Goal: Information Seeking & Learning: Learn about a topic

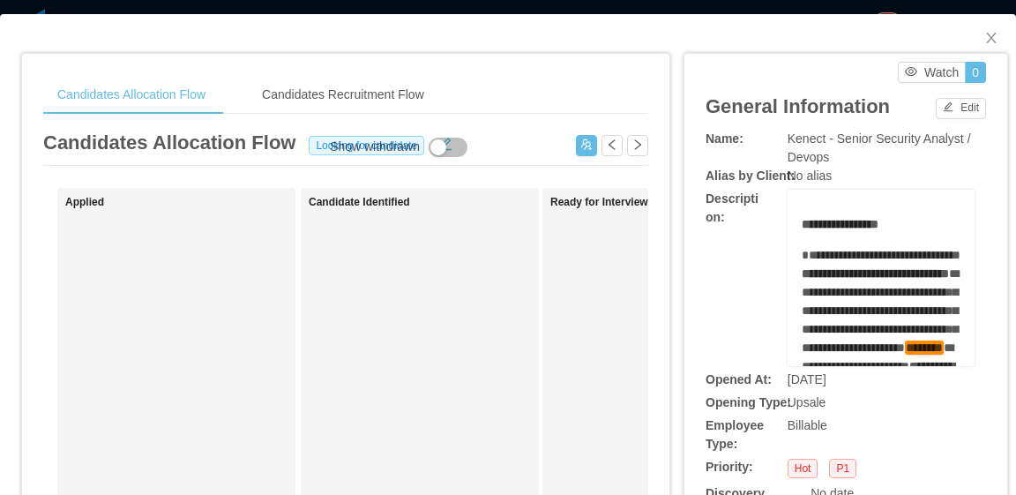
scroll to position [441, 0]
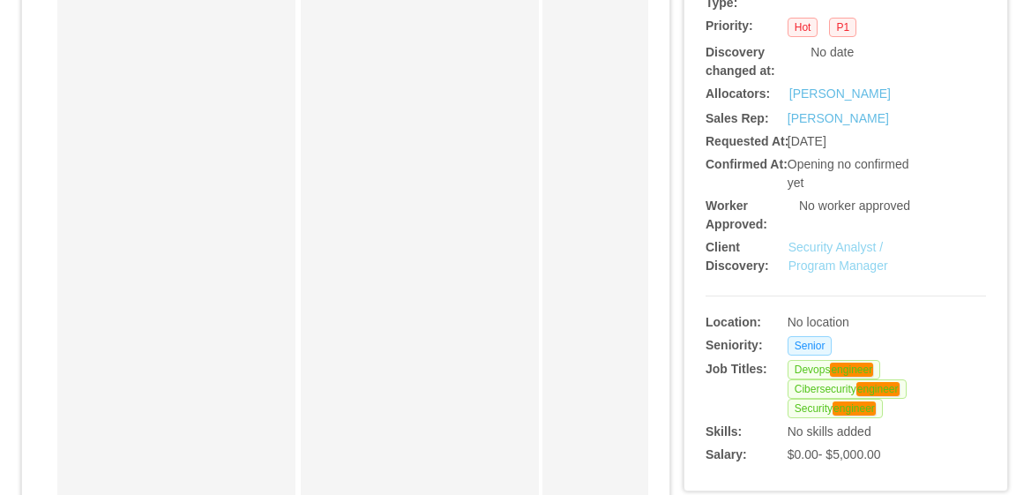
click at [847, 265] on link "Security Analyst / Program Manager" at bounding box center [839, 256] width 100 height 33
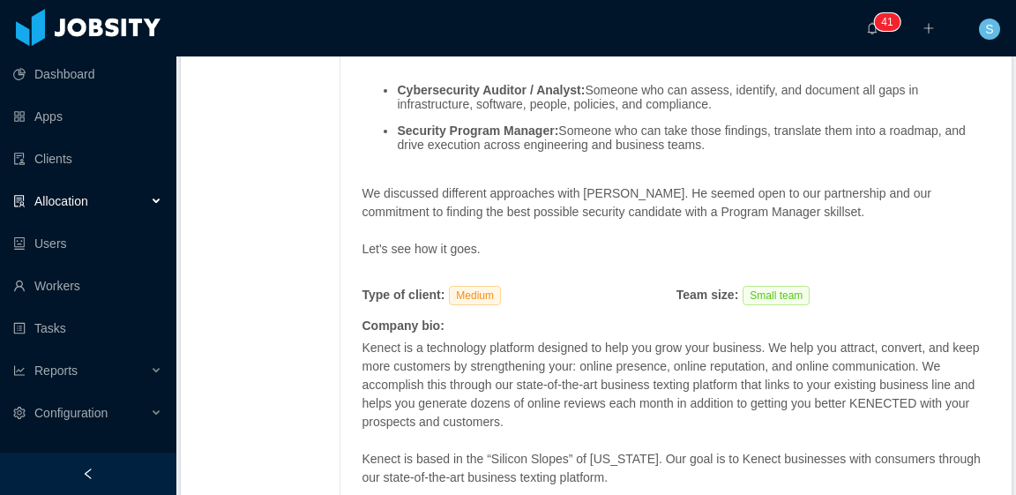
scroll to position [2470, 0]
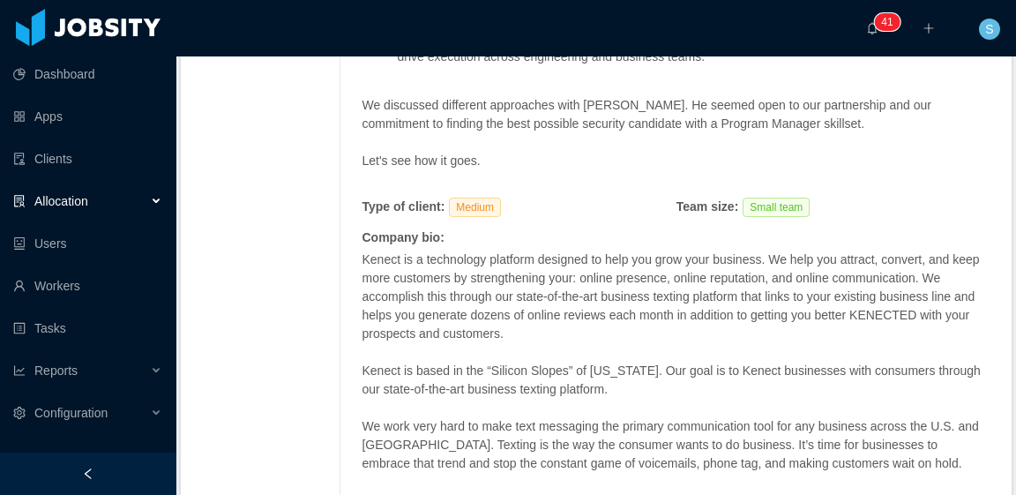
click at [764, 270] on span "Kenect is a technology platform designed to help you grow your business. We hel…" at bounding box center [671, 296] width 618 height 88
click at [788, 294] on span "Kenect is a technology platform designed to help you grow your business. We hel…" at bounding box center [671, 296] width 618 height 88
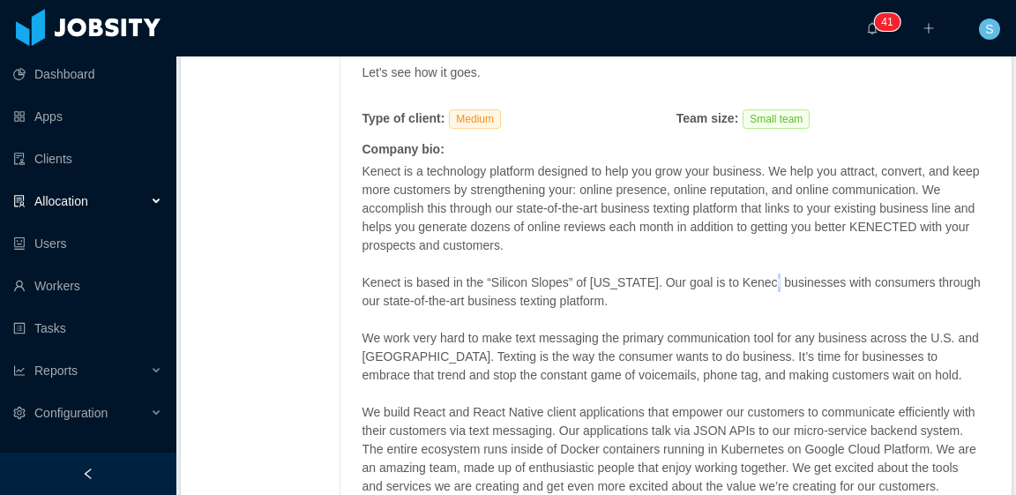
drag, startPoint x: 756, startPoint y: 297, endPoint x: 775, endPoint y: 297, distance: 18.5
click at [767, 298] on p "Kenect is based in the “Silicon Slopes” of [US_STATE]. Our goal is to Kenect bu…" at bounding box center [672, 291] width 620 height 37
click at [785, 299] on p "Kenect is based in the “Silicon Slopes” of [US_STATE]. Our goal is to Kenect bu…" at bounding box center [672, 291] width 620 height 37
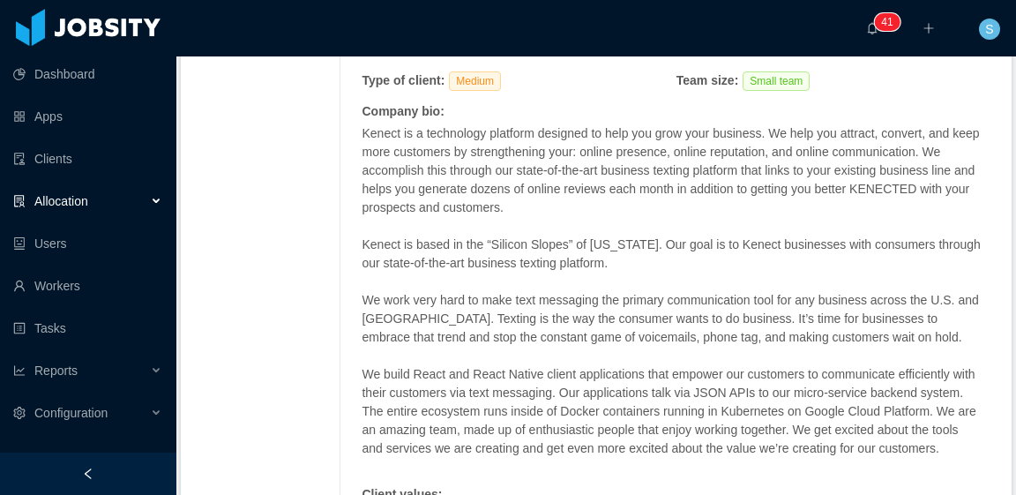
scroll to position [2603, 0]
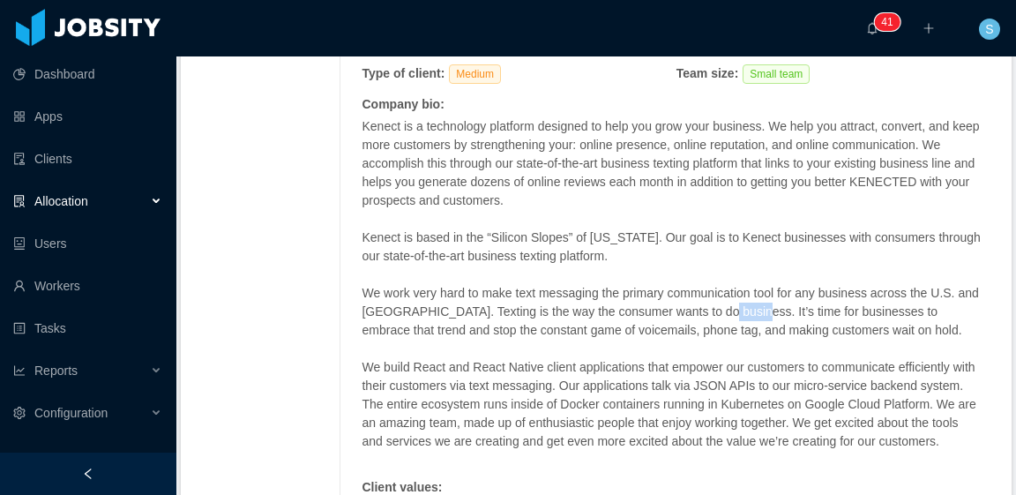
drag, startPoint x: 727, startPoint y: 323, endPoint x: 751, endPoint y: 326, distance: 24.0
click at [751, 326] on p "We work very hard to make text messaging the primary communication tool for any…" at bounding box center [672, 312] width 620 height 56
click at [753, 326] on p "We work very hard to make text messaging the primary communication tool for any…" at bounding box center [672, 312] width 620 height 56
drag, startPoint x: 727, startPoint y: 322, endPoint x: 757, endPoint y: 326, distance: 30.3
click at [757, 326] on p "We work very hard to make text messaging the primary communication tool for any…" at bounding box center [672, 312] width 620 height 56
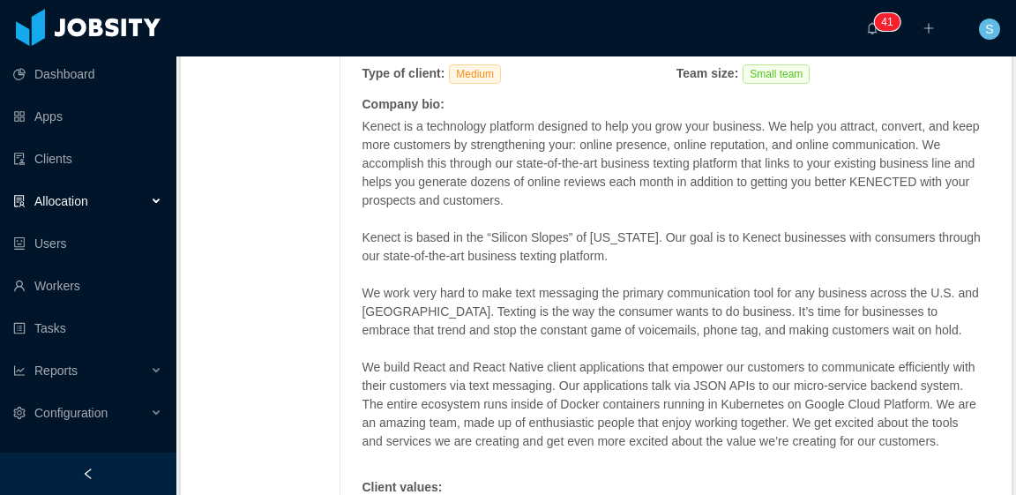
click at [772, 322] on p "We work very hard to make text messaging the primary communication tool for any…" at bounding box center [672, 312] width 620 height 56
drag, startPoint x: 728, startPoint y: 324, endPoint x: 783, endPoint y: 322, distance: 55.6
click at [767, 322] on p "We work very hard to make text messaging the primary communication tool for any…" at bounding box center [672, 312] width 620 height 56
click at [786, 322] on p "We work very hard to make text messaging the primary communication tool for any…" at bounding box center [672, 312] width 620 height 56
drag, startPoint x: 727, startPoint y: 322, endPoint x: 746, endPoint y: 326, distance: 19.7
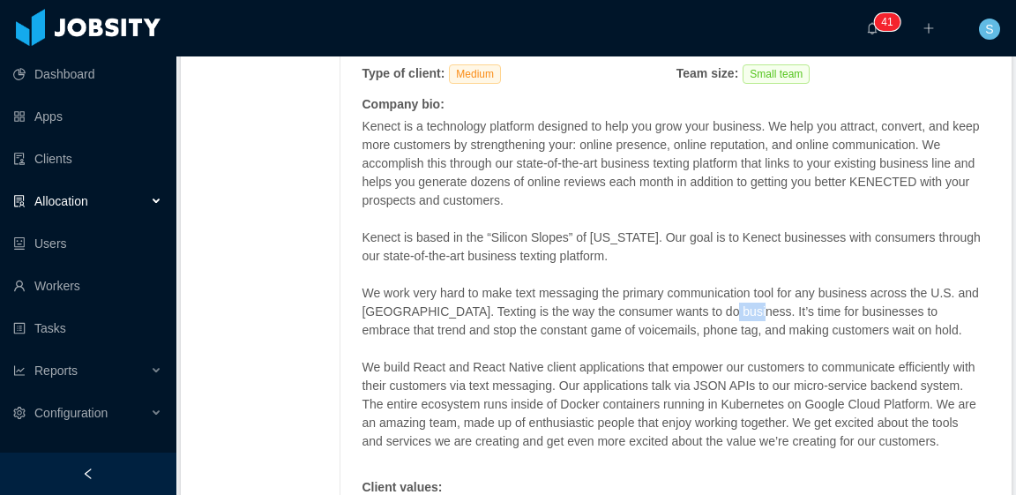
click at [746, 326] on p "We work very hard to make text messaging the primary communication tool for any…" at bounding box center [672, 312] width 620 height 56
click at [775, 320] on p "We work very hard to make text messaging the primary communication tool for any…" at bounding box center [672, 312] width 620 height 56
drag, startPoint x: 853, startPoint y: 326, endPoint x: 727, endPoint y: 325, distance: 126.2
click at [727, 325] on p "We work very hard to make text messaging the primary communication tool for any…" at bounding box center [672, 312] width 620 height 56
click at [796, 327] on p "We work very hard to make text messaging the primary communication tool for any…" at bounding box center [672, 312] width 620 height 56
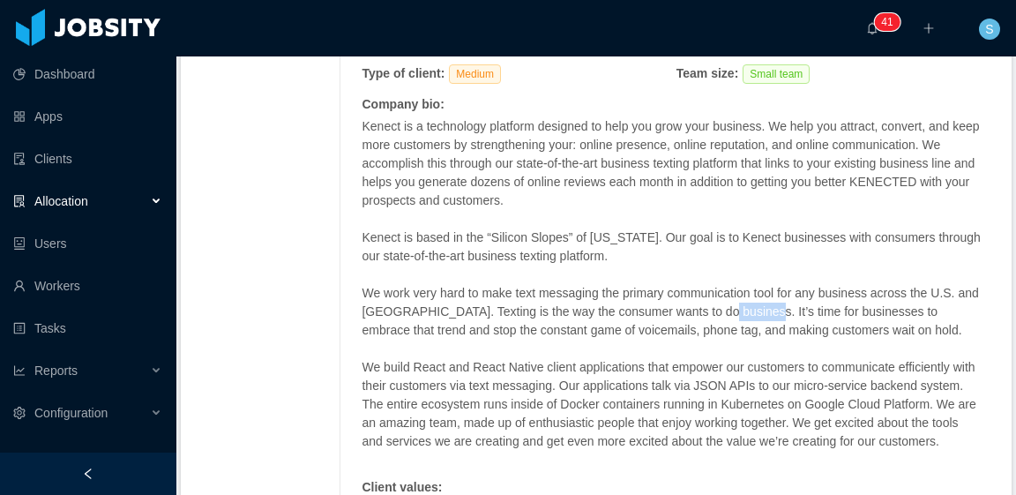
drag, startPoint x: 725, startPoint y: 325, endPoint x: 761, endPoint y: 321, distance: 36.3
click at [761, 321] on p "We work very hard to make text messaging the primary communication tool for any…" at bounding box center [672, 312] width 620 height 56
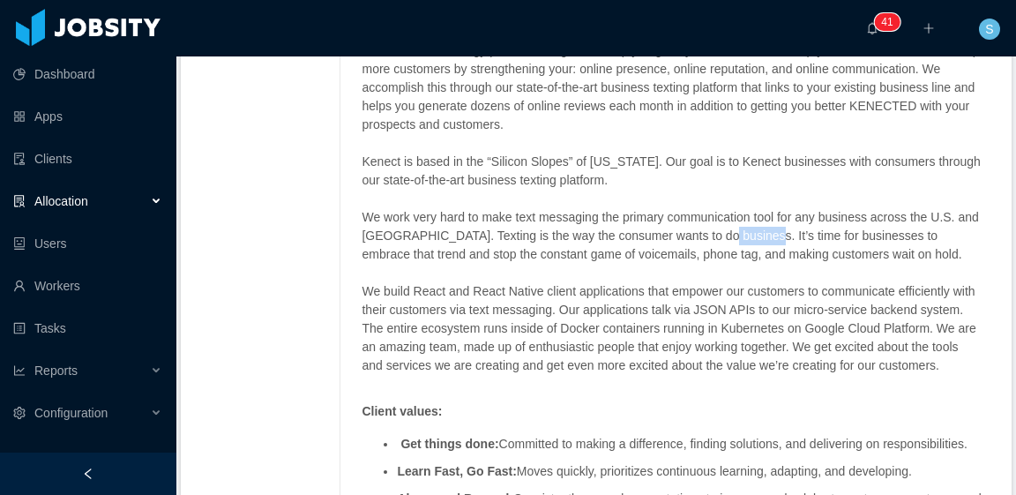
scroll to position [2691, 0]
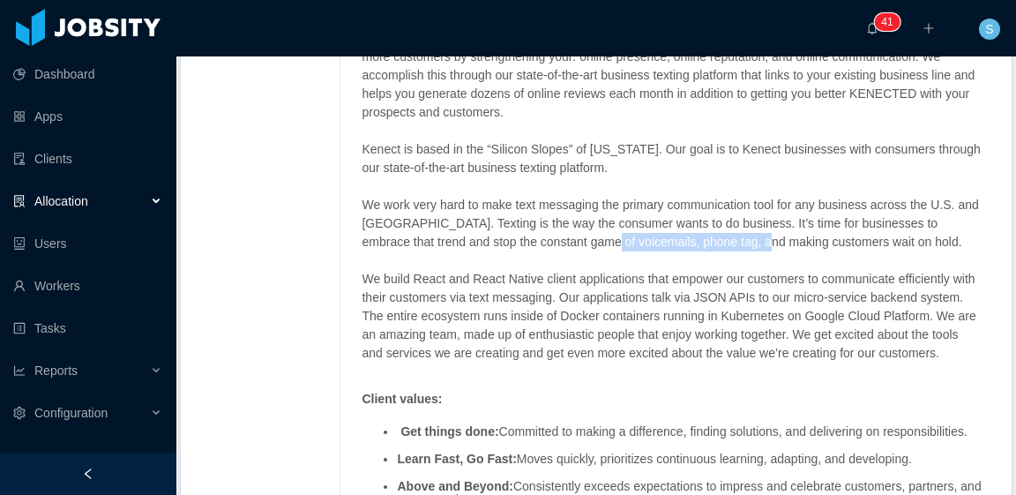
drag, startPoint x: 605, startPoint y: 255, endPoint x: 794, endPoint y: 258, distance: 188.8
click at [762, 251] on p "We work very hard to make text messaging the primary communication tool for any…" at bounding box center [672, 224] width 620 height 56
click at [808, 251] on p "We work very hard to make text messaging the primary communication tool for any…" at bounding box center [672, 224] width 620 height 56
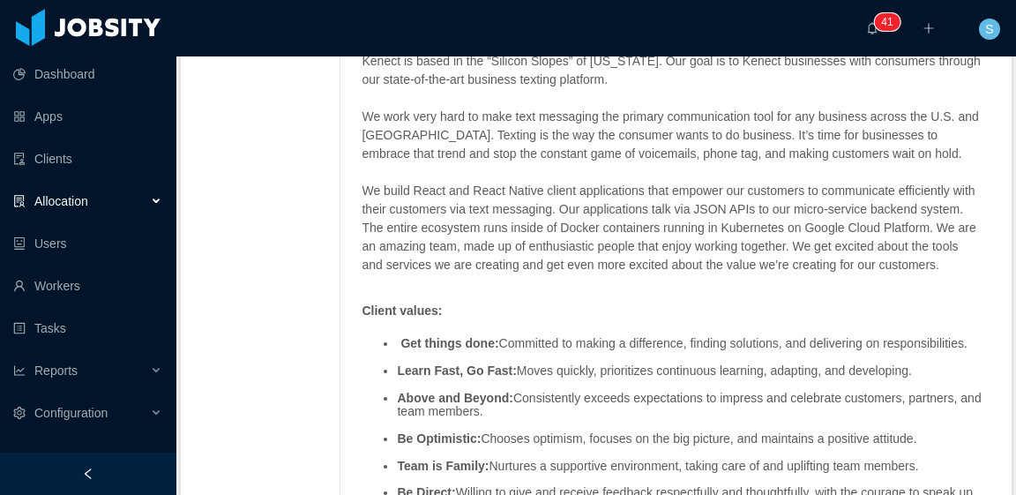
scroll to position [2868, 0]
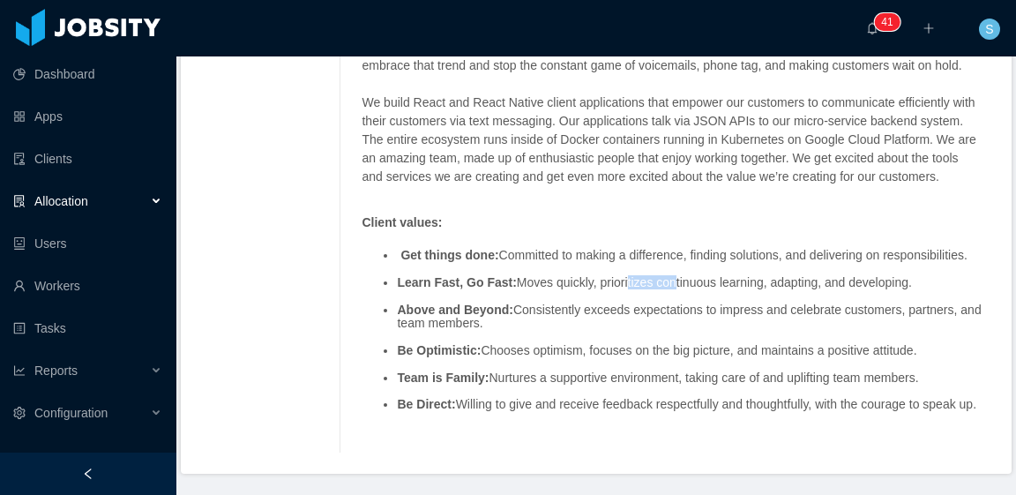
drag, startPoint x: 618, startPoint y: 312, endPoint x: 673, endPoint y: 318, distance: 54.9
click at [665, 289] on li "Learn Fast, Go Fast: Moves quickly, prioritizes continuous learning, adapting, …" at bounding box center [694, 282] width 594 height 13
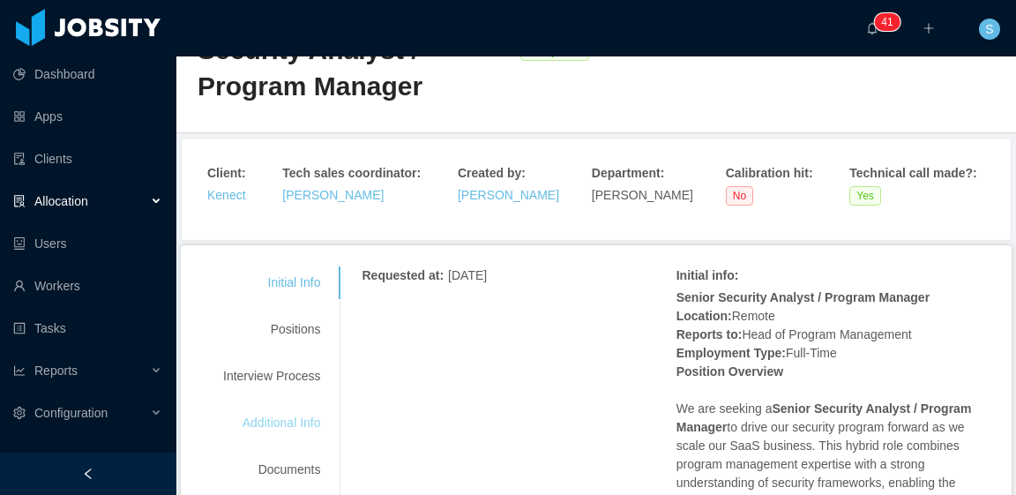
scroll to position [88, 0]
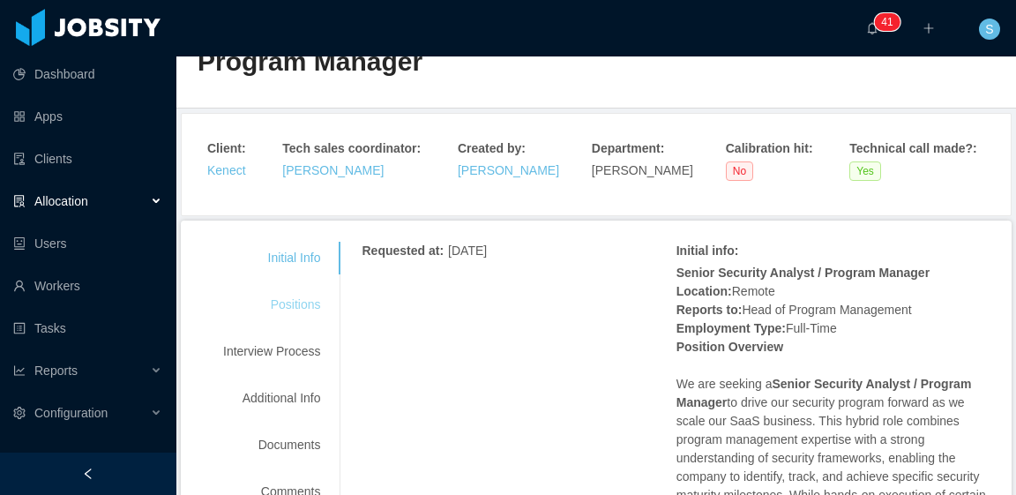
click at [289, 306] on div "Positions" at bounding box center [271, 304] width 139 height 33
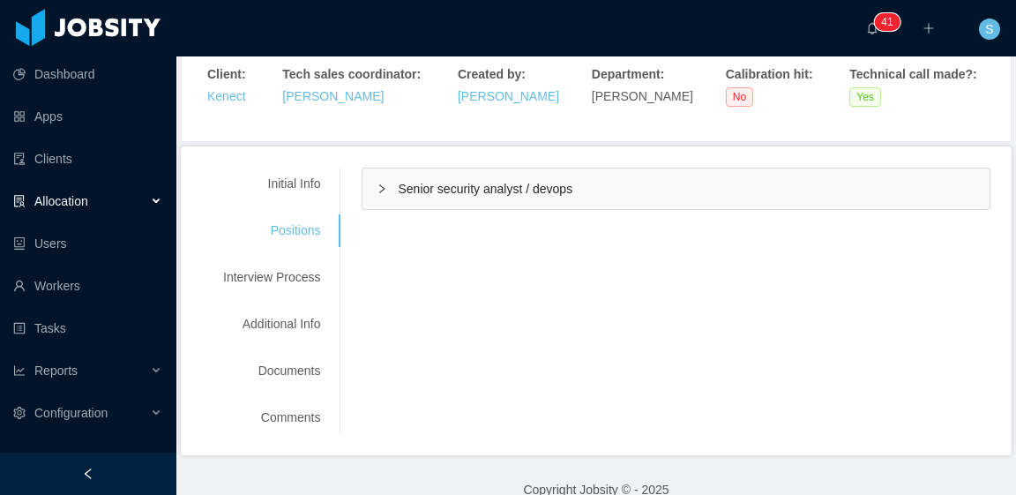
scroll to position [176, 0]
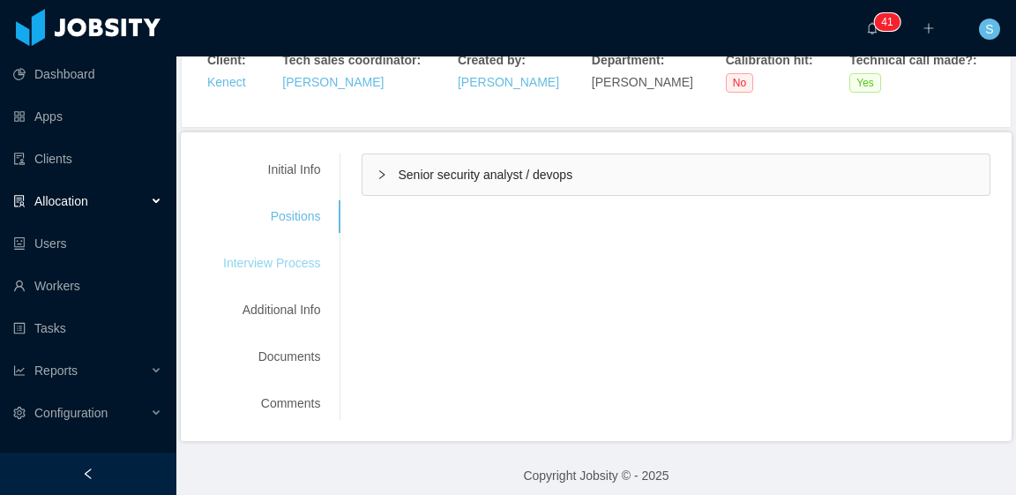
click at [272, 262] on div "Interview Process" at bounding box center [271, 263] width 139 height 33
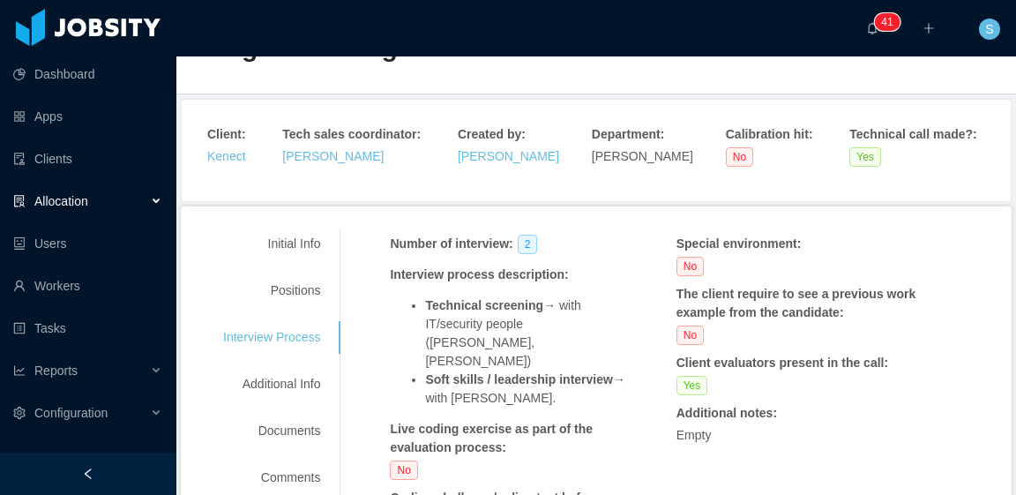
scroll to position [88, 0]
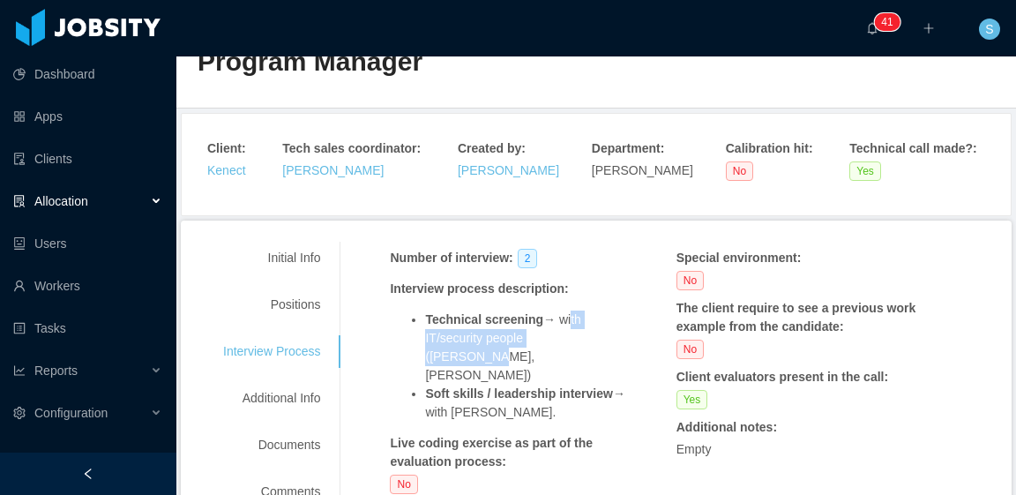
drag, startPoint x: 559, startPoint y: 322, endPoint x: 583, endPoint y: 330, distance: 25.1
click at [582, 330] on li "Technical screening → with IT/security people ([PERSON_NAME], [PERSON_NAME])" at bounding box center [526, 348] width 203 height 74
click at [588, 343] on li "Technical screening → with IT/security people ([PERSON_NAME], [PERSON_NAME])" at bounding box center [526, 348] width 203 height 74
drag, startPoint x: 588, startPoint y: 343, endPoint x: 557, endPoint y: 335, distance: 32.7
click at [557, 335] on li "Technical screening → with IT/security people ([PERSON_NAME], [PERSON_NAME])" at bounding box center [526, 348] width 203 height 74
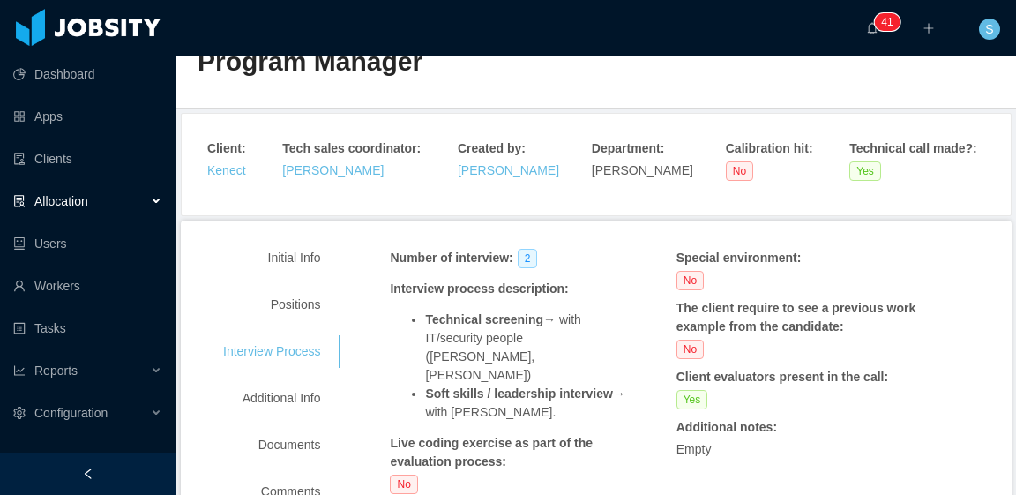
click at [556, 318] on li "Technical screening → with IT/security people ([PERSON_NAME], [PERSON_NAME])" at bounding box center [526, 348] width 203 height 74
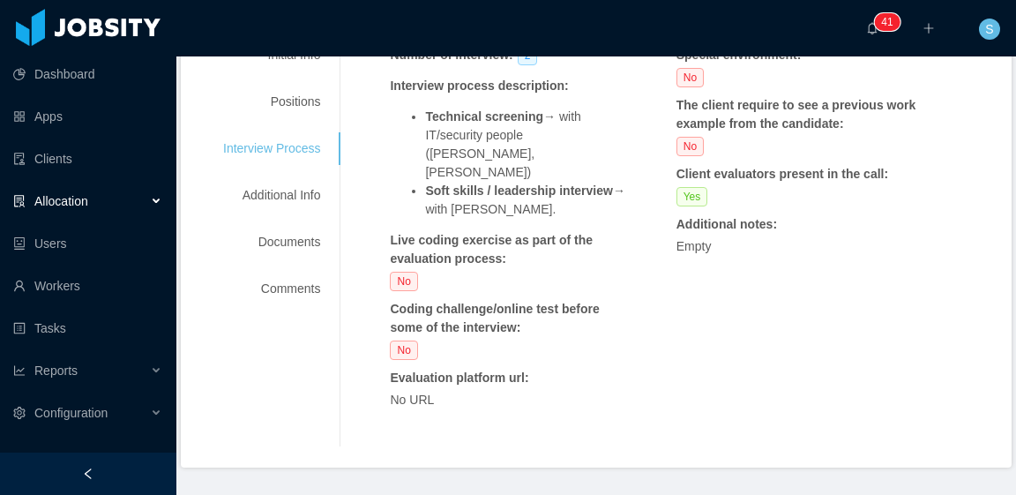
scroll to position [0, 0]
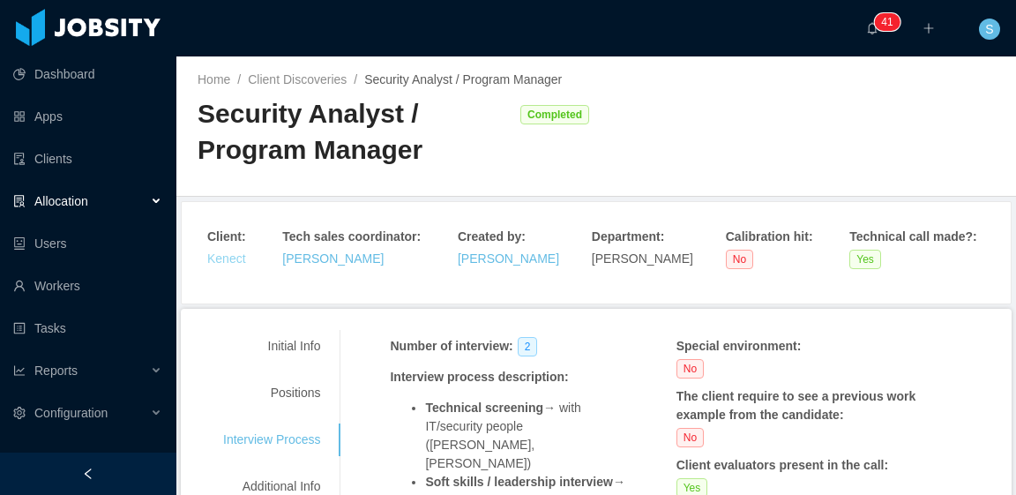
click at [228, 258] on link "Kenect" at bounding box center [226, 258] width 39 height 14
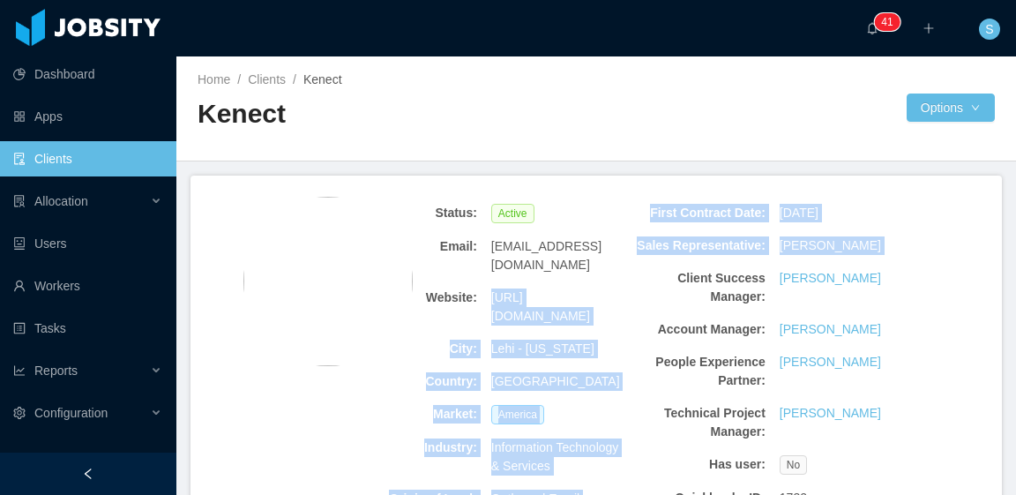
drag, startPoint x: 630, startPoint y: 277, endPoint x: 560, endPoint y: 295, distance: 71.9
click at [483, 272] on div "Status: Active Email: [EMAIL_ADDRESS][DOMAIN_NAME] Website: [URL][DOMAIN_NAME] …" at bounding box center [628, 397] width 577 height 401
click at [560, 333] on div "Lehi - [US_STATE]" at bounding box center [556, 349] width 145 height 33
drag, startPoint x: 626, startPoint y: 281, endPoint x: 503, endPoint y: 273, distance: 123.8
click at [503, 273] on div "Status: Active Email: [EMAIL_ADDRESS][DOMAIN_NAME] Website: [URL][DOMAIN_NAME] …" at bounding box center [628, 397] width 577 height 401
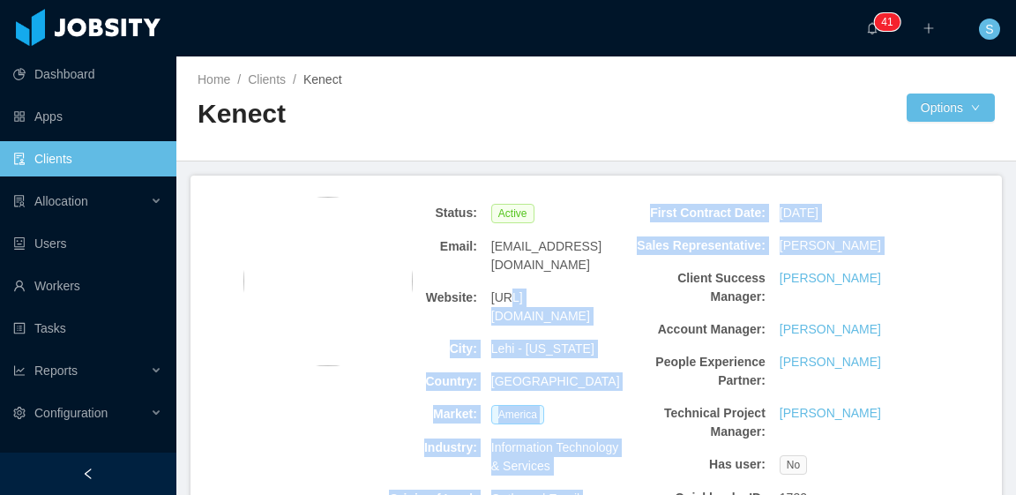
click at [516, 288] on span "[URL][DOMAIN_NAME]" at bounding box center [556, 306] width 131 height 37
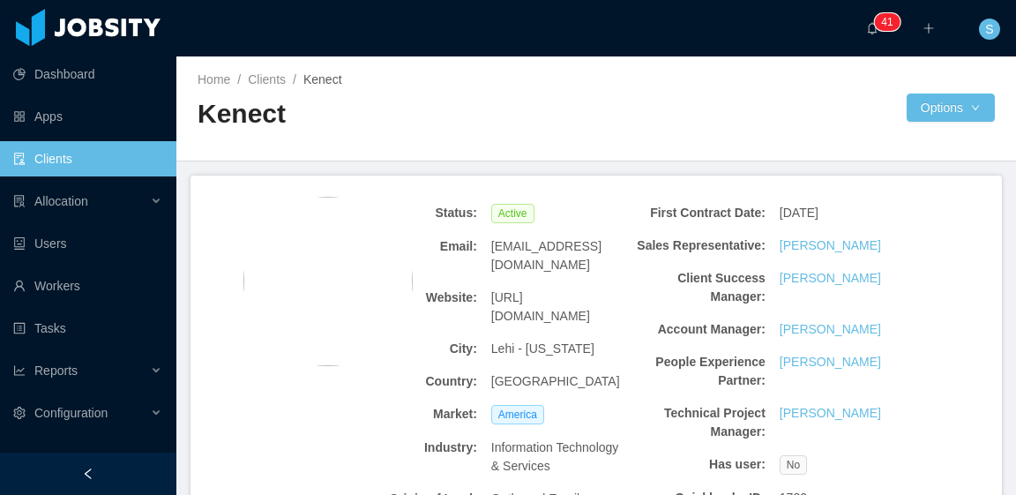
drag, startPoint x: 489, startPoint y: 278, endPoint x: 618, endPoint y: 280, distance: 128.8
click at [618, 288] on span "[URL][DOMAIN_NAME]" at bounding box center [556, 306] width 131 height 37
copy span "[URL][DOMAIN_NAME]"
click at [614, 288] on span "[URL][DOMAIN_NAME]" at bounding box center [556, 306] width 131 height 37
click at [607, 288] on span "[URL][DOMAIN_NAME]" at bounding box center [556, 306] width 131 height 37
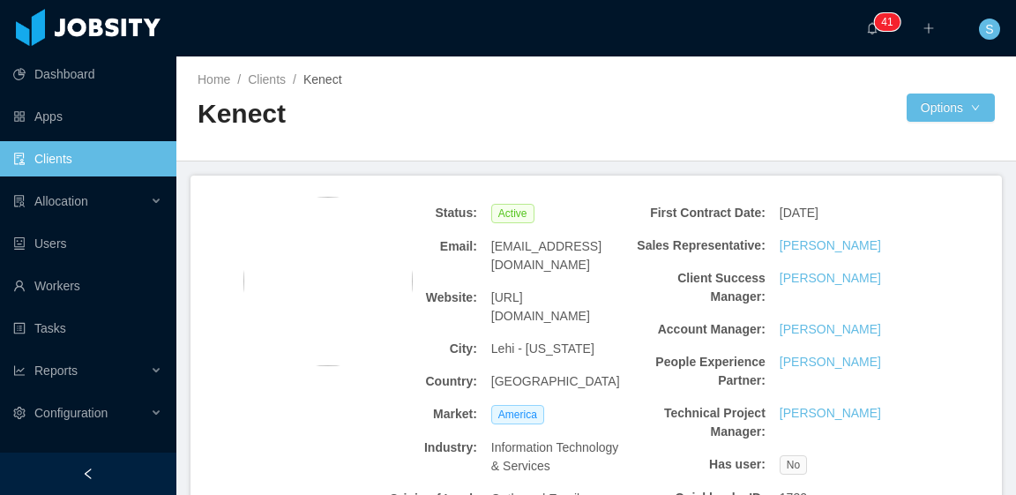
click at [556, 288] on span "[URL][DOMAIN_NAME]" at bounding box center [556, 306] width 131 height 37
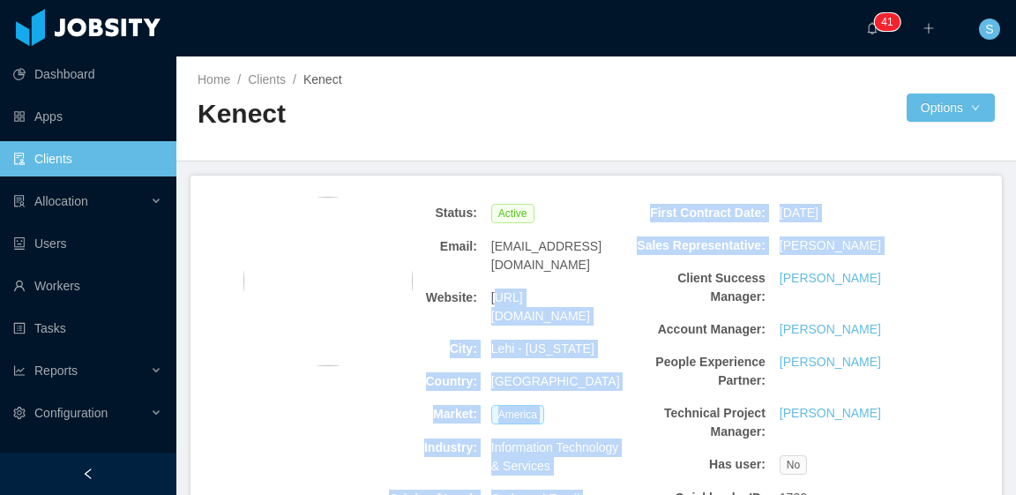
drag, startPoint x: 626, startPoint y: 276, endPoint x: 490, endPoint y: 273, distance: 136.8
click at [490, 273] on div "Status: Active Email: [EMAIL_ADDRESS][DOMAIN_NAME] Website: [URL][DOMAIN_NAME] …" at bounding box center [628, 397] width 577 height 401
click at [491, 288] on span "[URL][DOMAIN_NAME]" at bounding box center [556, 306] width 131 height 37
drag, startPoint x: 488, startPoint y: 276, endPoint x: 623, endPoint y: 279, distance: 135.0
click at [623, 279] on div "Status: Active Email: [EMAIL_ADDRESS][DOMAIN_NAME] Website: [URL][DOMAIN_NAME] …" at bounding box center [628, 397] width 577 height 401
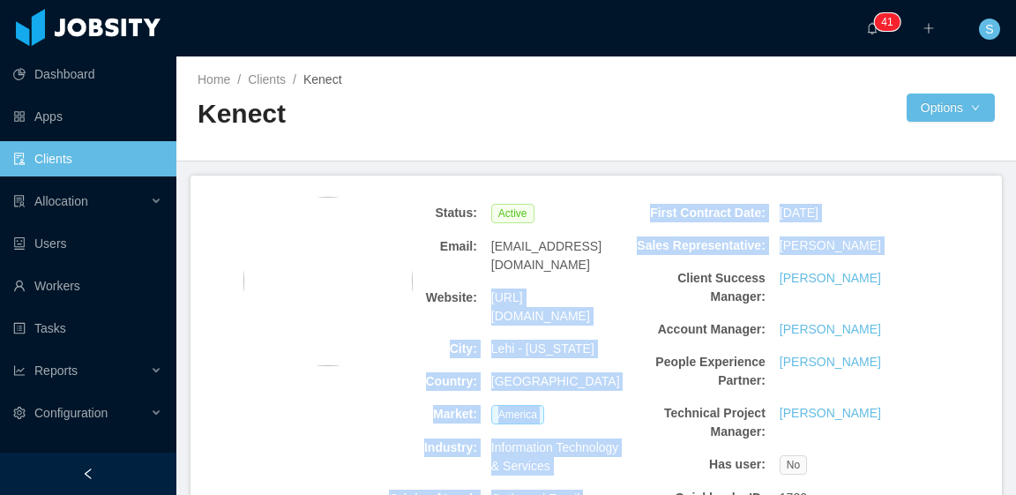
click at [608, 288] on span "[URL][DOMAIN_NAME]" at bounding box center [556, 306] width 131 height 37
drag, startPoint x: 619, startPoint y: 279, endPoint x: 489, endPoint y: 274, distance: 130.6
click at [491, 288] on span "[URL][DOMAIN_NAME]" at bounding box center [556, 306] width 131 height 37
copy span "[URL][DOMAIN_NAME]"
